Goal: Understand process/instructions: Learn about a topic

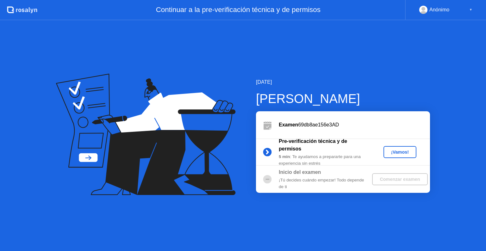
click at [399, 150] on div "¡Vamos!" at bounding box center [400, 152] width 28 height 5
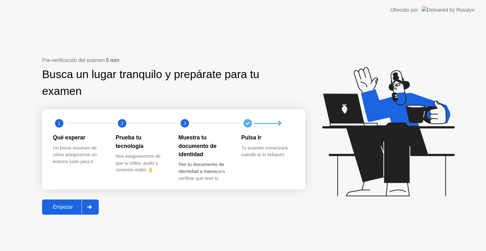
click at [67, 214] on button "Empezar" at bounding box center [70, 207] width 57 height 15
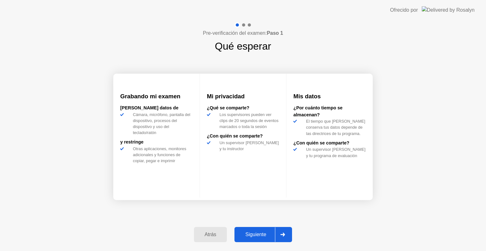
click at [268, 241] on button "Siguiente" at bounding box center [263, 234] width 58 height 15
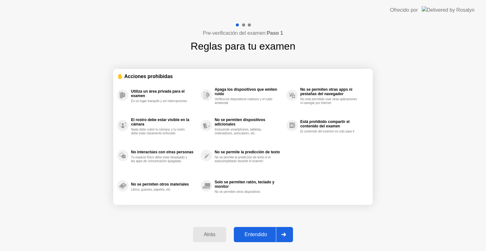
click at [264, 236] on div "Entendido" at bounding box center [256, 235] width 40 height 6
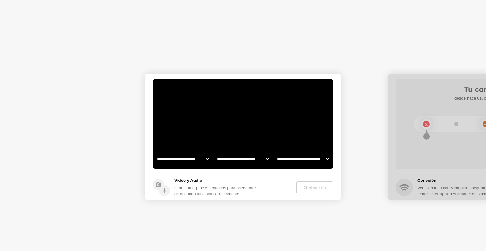
select select "**********"
select select "*******"
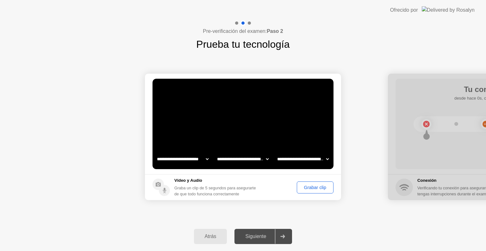
click at [314, 185] on div "Grabar clip" at bounding box center [315, 187] width 32 height 5
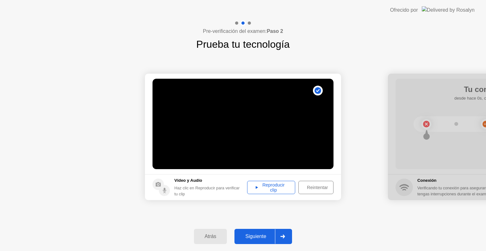
click at [283, 185] on div "Reproducir clip" at bounding box center [271, 188] width 44 height 10
drag, startPoint x: 264, startPoint y: 246, endPoint x: 261, endPoint y: 239, distance: 8.1
click at [261, 239] on div "Atrás Siguiente" at bounding box center [243, 236] width 486 height 29
click at [261, 239] on div "Siguiente" at bounding box center [255, 237] width 39 height 6
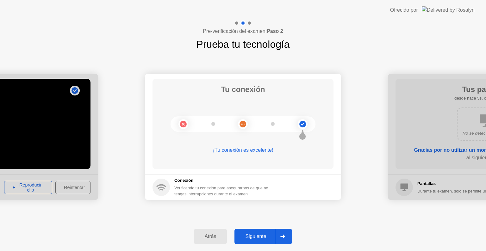
click at [270, 241] on button "Siguiente" at bounding box center [263, 236] width 58 height 15
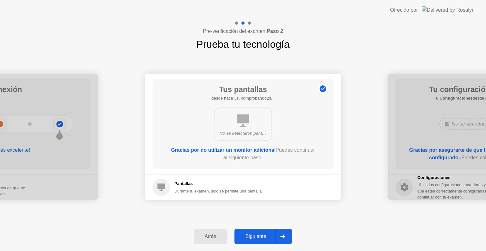
click at [264, 238] on div "Siguiente" at bounding box center [255, 237] width 39 height 6
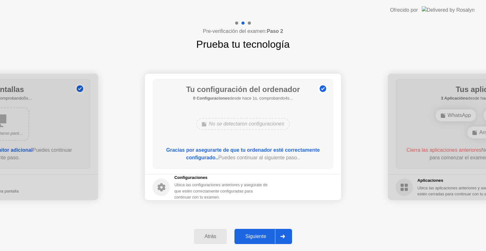
click at [264, 238] on div "Siguiente" at bounding box center [255, 237] width 39 height 6
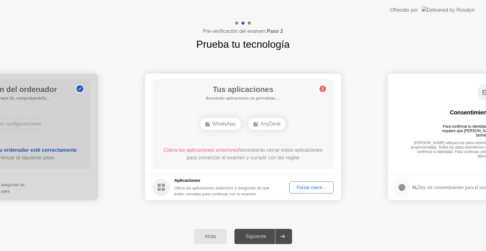
click at [319, 185] on div "Forzar cierre..." at bounding box center [311, 187] width 40 height 5
